Goal: Go to known website: Access a specific website the user already knows

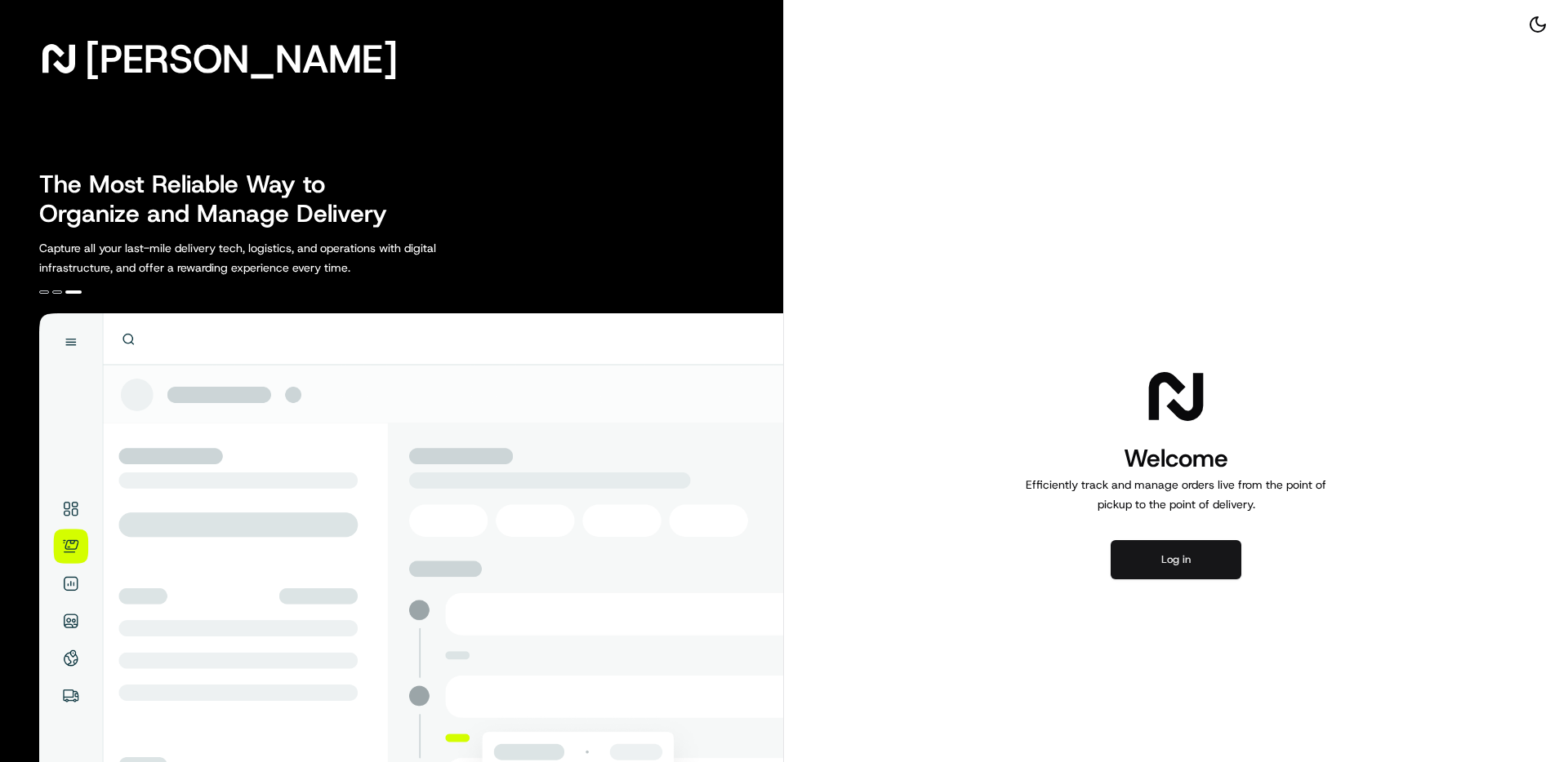
click at [1163, 543] on button "Log in" at bounding box center [1176, 559] width 131 height 39
